Goal: Task Accomplishment & Management: Use online tool/utility

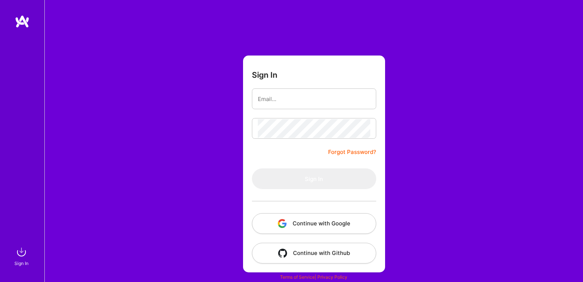
type input "[PERSON_NAME][EMAIL_ADDRESS][PERSON_NAME][DOMAIN_NAME]"
click at [313, 228] on button "Continue with Google" at bounding box center [314, 223] width 124 height 21
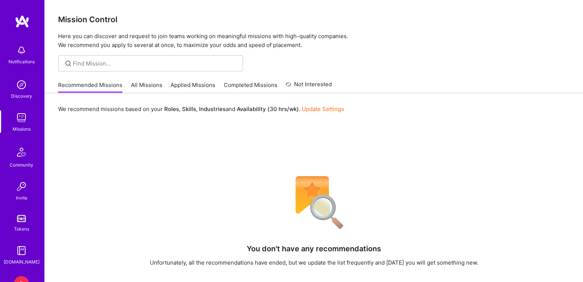
click at [149, 87] on link "All Missions" at bounding box center [146, 87] width 31 height 12
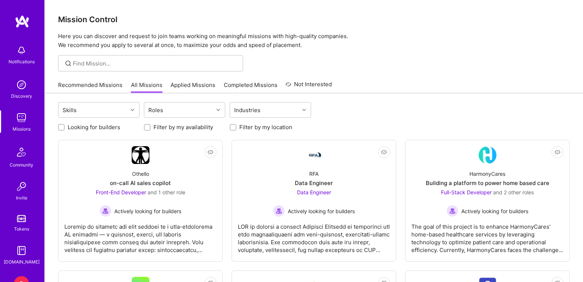
click at [86, 81] on link "Recommended Missions" at bounding box center [90, 87] width 64 height 12
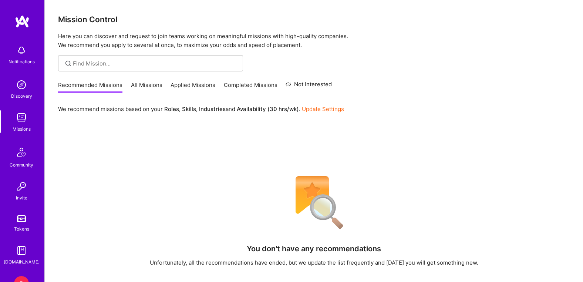
scroll to position [49, 0]
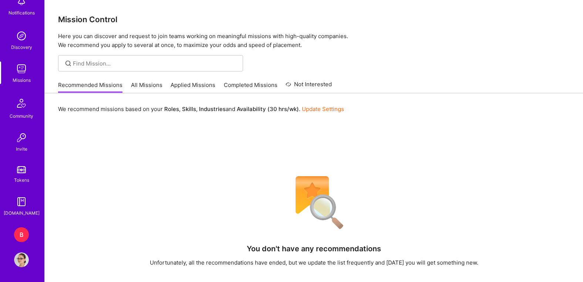
click at [21, 237] on div "B" at bounding box center [21, 234] width 15 height 15
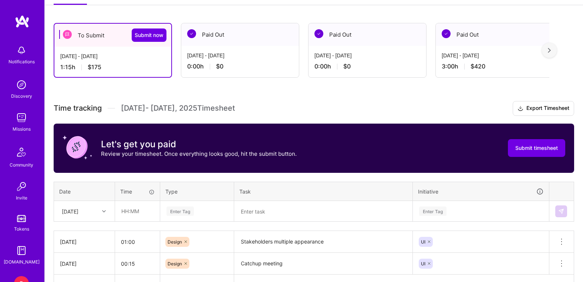
scroll to position [162, 0]
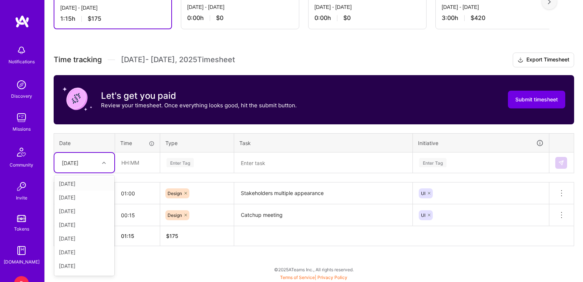
click at [78, 161] on div "[DATE]" at bounding box center [70, 163] width 17 height 8
click at [103, 163] on icon at bounding box center [104, 163] width 4 height 4
click at [86, 247] on div "[DATE]" at bounding box center [84, 250] width 60 height 14
click at [143, 156] on input "text" at bounding box center [137, 163] width 44 height 20
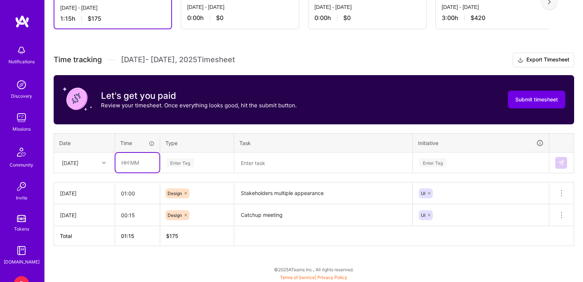
type input "01:00"
click at [190, 158] on div "Enter Tag" at bounding box center [179, 162] width 27 height 11
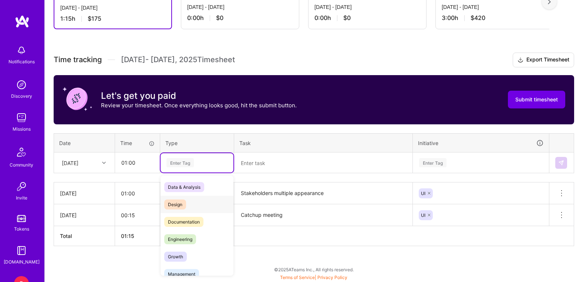
click at [179, 202] on span "Design" at bounding box center [175, 204] width 22 height 10
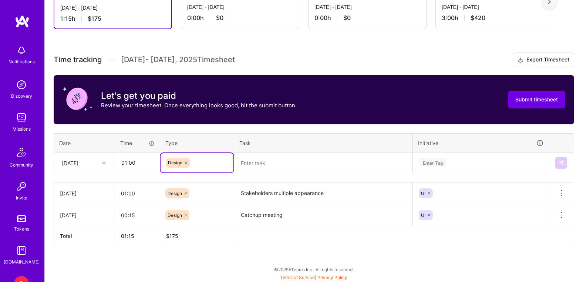
click at [277, 166] on textarea at bounding box center [323, 162] width 177 height 19
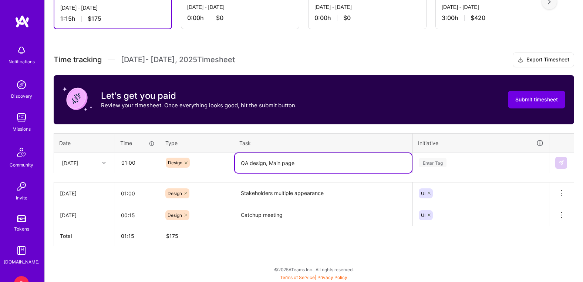
type textarea "QA design, Main page"
click at [445, 164] on div "Enter Tag" at bounding box center [480, 162] width 135 height 19
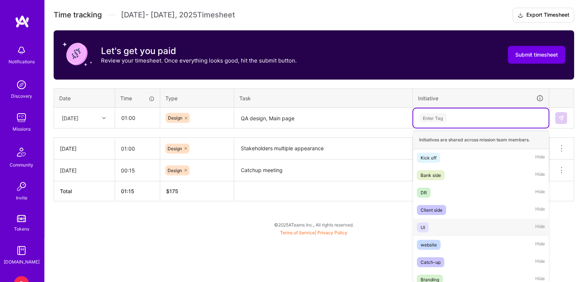
click at [427, 230] on span "UI" at bounding box center [423, 227] width 12 height 10
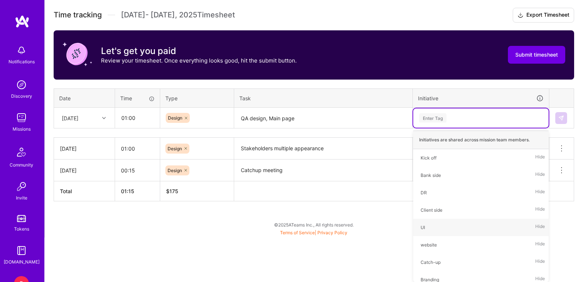
scroll to position [162, 0]
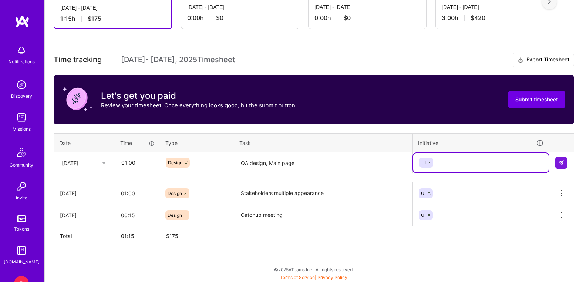
click at [553, 165] on td at bounding box center [561, 162] width 25 height 21
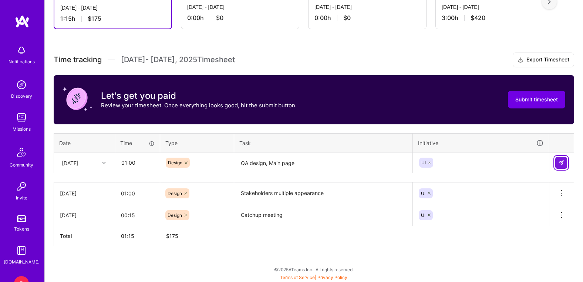
click at [559, 165] on img at bounding box center [561, 163] width 6 height 6
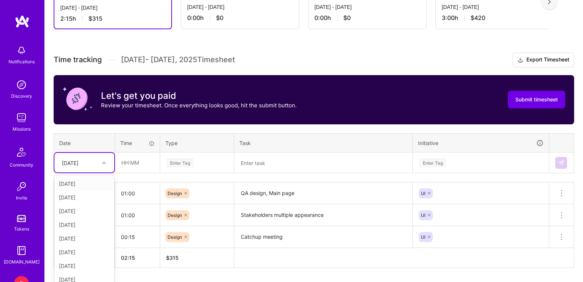
click at [94, 165] on td "option [DATE], selected. option [DATE] focused, 1 of 15. 14 results available. …" at bounding box center [84, 162] width 61 height 21
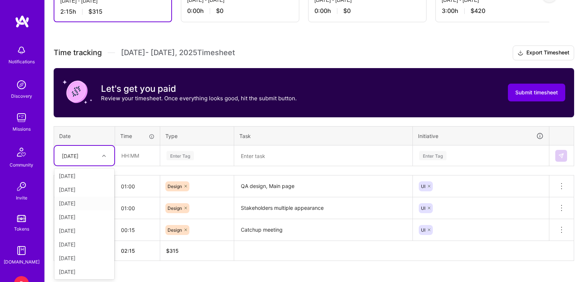
scroll to position [74, 0]
click at [84, 250] on div "[DATE]" at bounding box center [84, 253] width 60 height 14
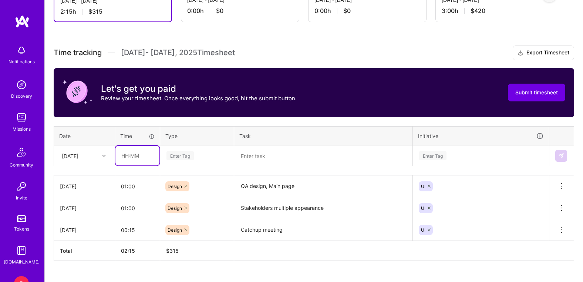
click at [145, 159] on input "text" at bounding box center [137, 156] width 44 height 20
click at [136, 151] on input "text" at bounding box center [137, 156] width 44 height 20
type input "00:15"
click at [199, 158] on div "Enter Tag" at bounding box center [197, 155] width 63 height 9
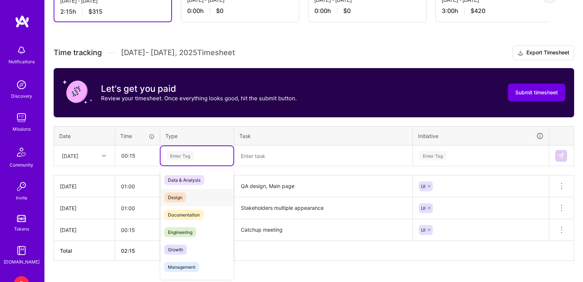
click at [181, 202] on div "Design" at bounding box center [197, 197] width 73 height 17
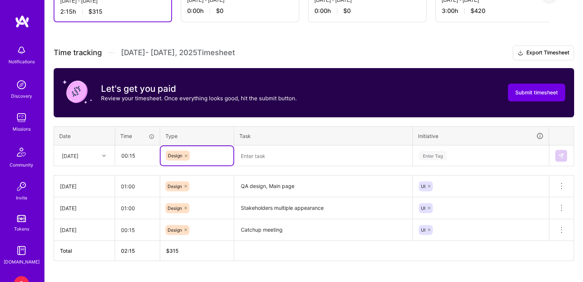
click at [255, 160] on textarea at bounding box center [323, 156] width 177 height 20
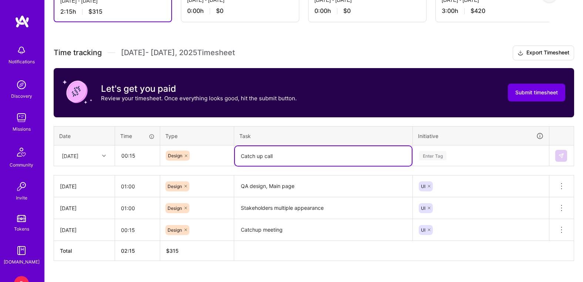
click at [205, 156] on div "Design" at bounding box center [197, 156] width 63 height 10
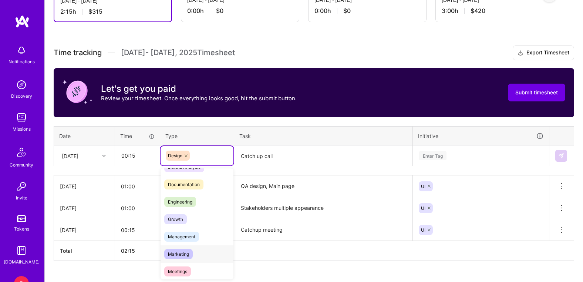
scroll to position [0, 0]
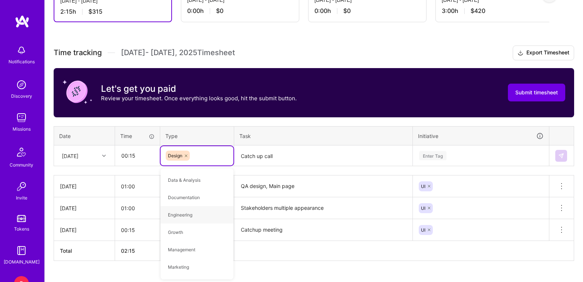
click at [305, 157] on textarea "Catch up call" at bounding box center [323, 156] width 177 height 20
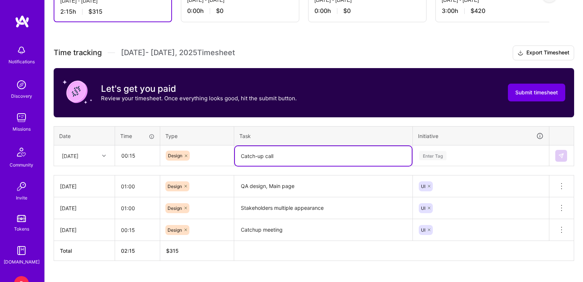
type textarea "Catch-up call"
click at [466, 153] on div "Enter Tag" at bounding box center [480, 155] width 135 height 19
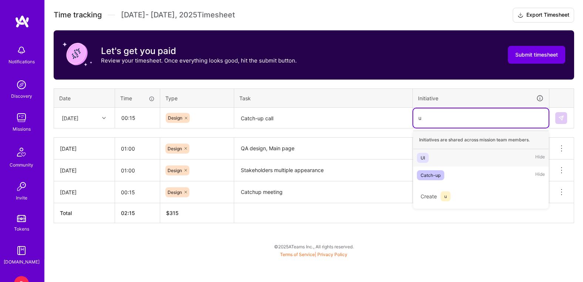
scroll to position [183, 0]
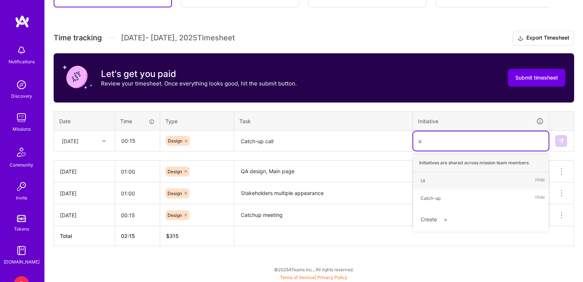
type input "ui"
click at [448, 180] on div "UI Hide" at bounding box center [480, 180] width 135 height 17
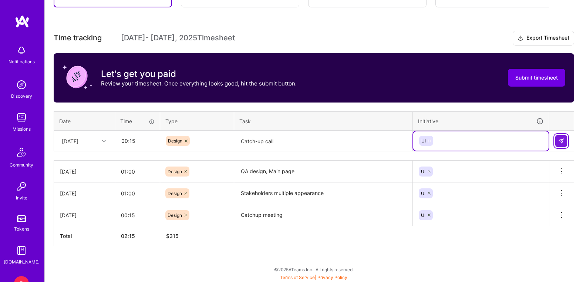
click at [563, 140] on img at bounding box center [561, 141] width 6 height 6
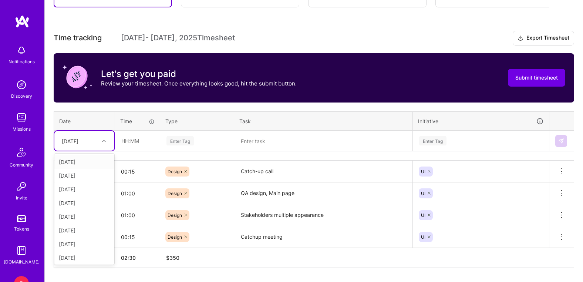
click at [94, 145] on div "[DATE]" at bounding box center [78, 141] width 41 height 12
click at [95, 250] on div "[DATE]" at bounding box center [84, 251] width 60 height 14
click at [139, 140] on input "text" at bounding box center [137, 141] width 44 height 20
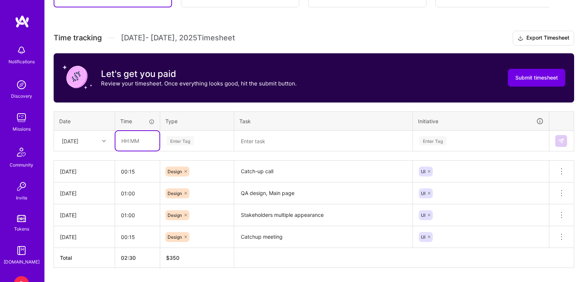
type input "02:00"
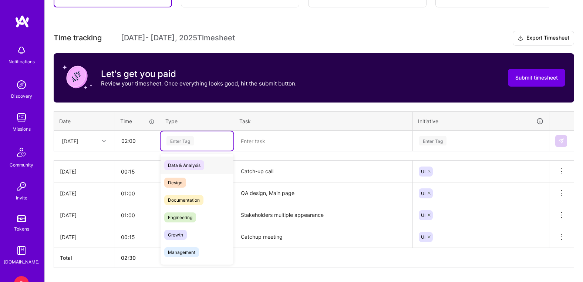
click at [189, 142] on div "Enter Tag" at bounding box center [179, 140] width 27 height 11
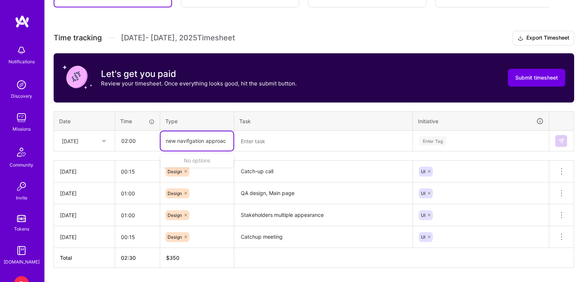
type input "new navifgation approach"
click at [214, 141] on input "new navifgation approach" at bounding box center [198, 141] width 64 height 8
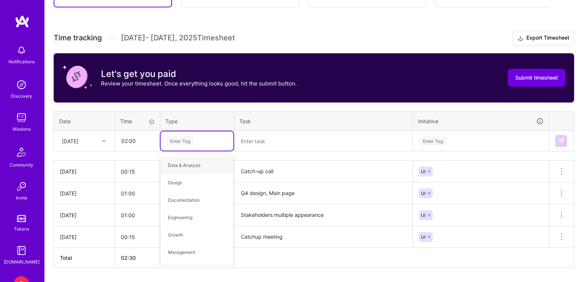
click at [269, 141] on textarea at bounding box center [323, 141] width 177 height 20
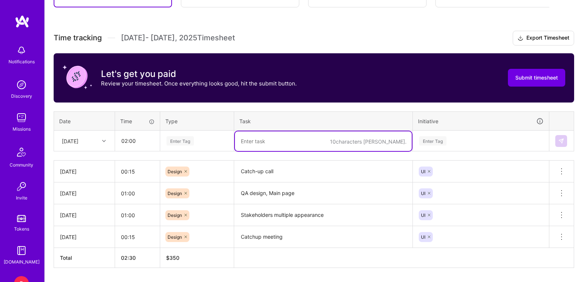
click at [197, 140] on div "Enter Tag" at bounding box center [197, 140] width 63 height 9
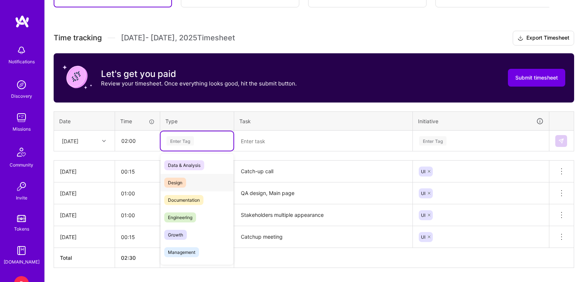
click at [174, 183] on span "Design" at bounding box center [175, 183] width 22 height 10
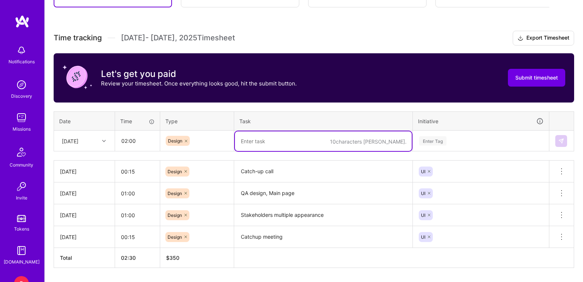
click at [282, 133] on textarea at bounding box center [323, 141] width 177 height 20
type textarea ":"
type textarea "Left side new approach"
click at [435, 140] on div "Enter Tag" at bounding box center [480, 140] width 135 height 19
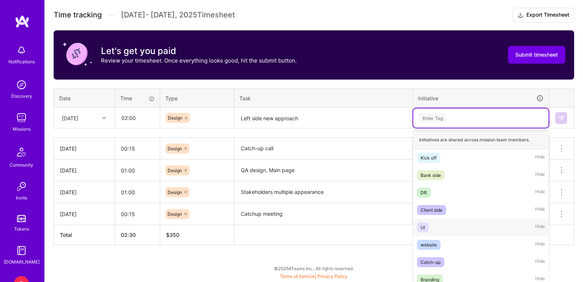
click at [421, 227] on div "UI" at bounding box center [423, 227] width 4 height 8
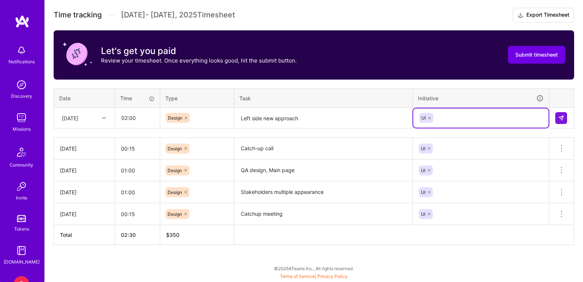
scroll to position [205, 0]
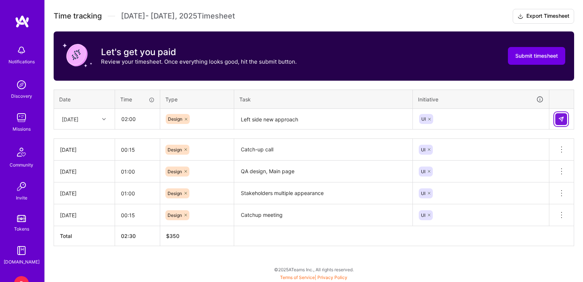
click at [560, 123] on button at bounding box center [561, 119] width 12 height 12
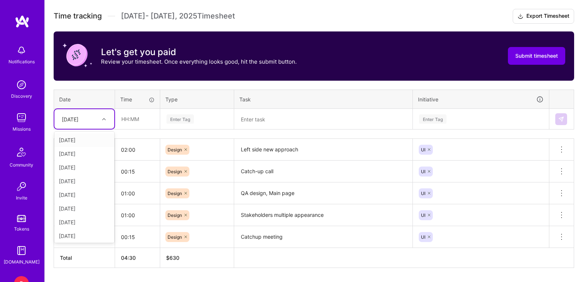
click at [63, 118] on div "[DATE]" at bounding box center [70, 119] width 17 height 8
click at [81, 233] on div "[DATE]" at bounding box center [84, 234] width 60 height 14
click at [147, 118] on input "text" at bounding box center [137, 119] width 44 height 20
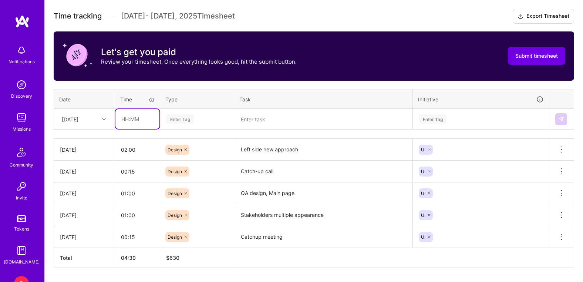
type input "00:30"
click at [184, 129] on div "Time tracking [DATE] - [DATE] Timesheet Export Timesheet Let's get you paid Rev…" at bounding box center [314, 138] width 520 height 259
click at [182, 122] on div "Enter Tag" at bounding box center [179, 118] width 27 height 11
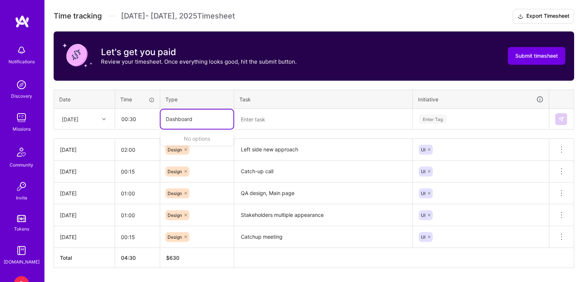
click at [179, 122] on input "Dashboard" at bounding box center [180, 119] width 29 height 8
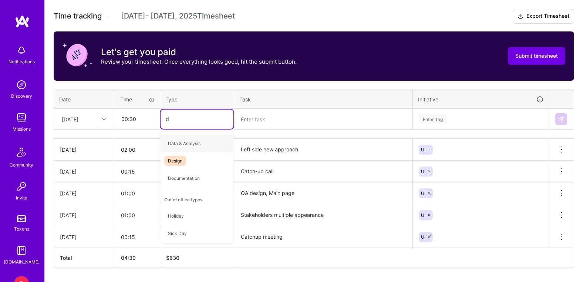
type input "de"
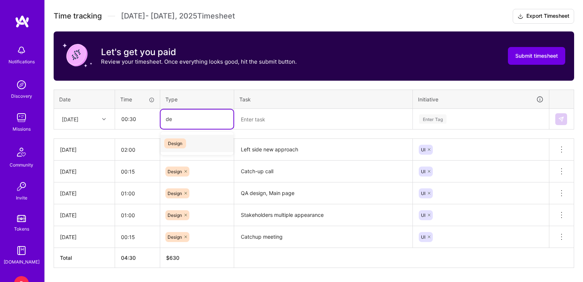
click at [195, 144] on div "Design" at bounding box center [197, 143] width 73 height 17
click at [279, 105] on th "Task" at bounding box center [323, 99] width 179 height 19
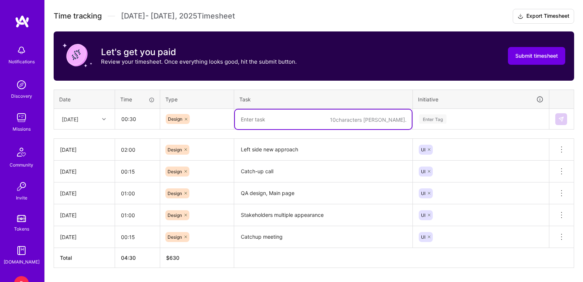
click at [275, 119] on textarea at bounding box center [323, 119] width 177 height 20
type textarea "Dashboard QA"
click at [451, 119] on div "Enter Tag" at bounding box center [480, 118] width 125 height 9
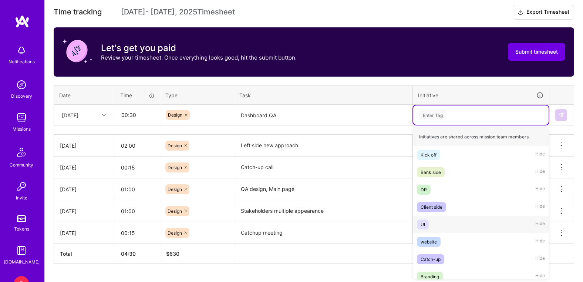
click at [425, 220] on div "UI" at bounding box center [423, 224] width 4 height 8
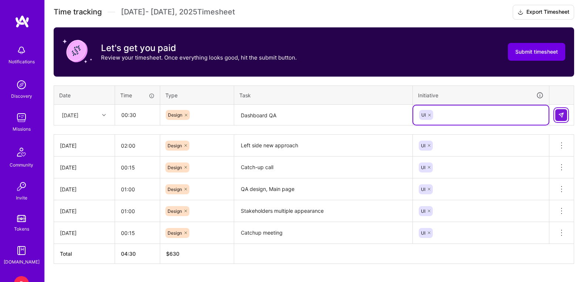
click at [563, 116] on img at bounding box center [561, 115] width 6 height 6
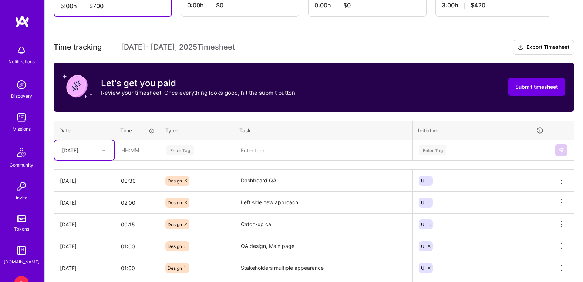
scroll to position [249, 0]
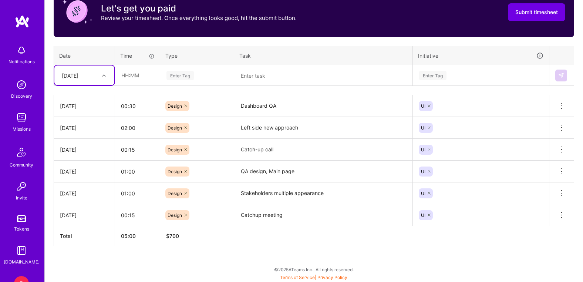
click at [203, 268] on div "To Submit Submit now [DATE] - [DATE] 5:00 h $700 Paid Out [DATE] - [DATE] 0:00 …" at bounding box center [314, 80] width 538 height 404
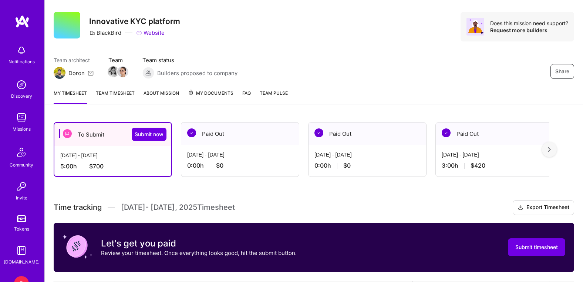
scroll to position [0, 0]
